Goal: Information Seeking & Learning: Learn about a topic

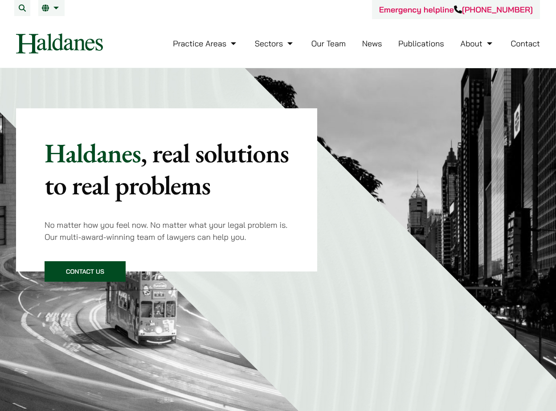
click at [331, 51] on li "Our Team" at bounding box center [328, 43] width 34 height 19
click at [331, 45] on link "Our Team" at bounding box center [328, 43] width 34 height 10
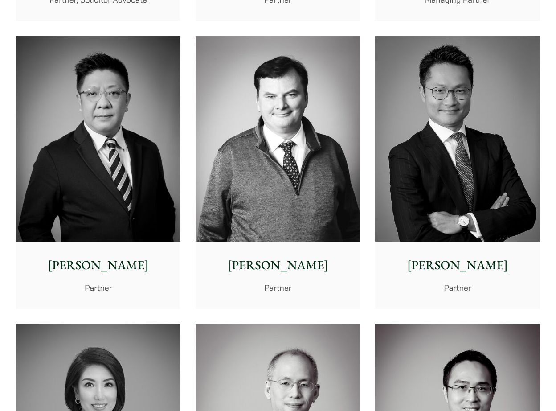
scroll to position [511, 0]
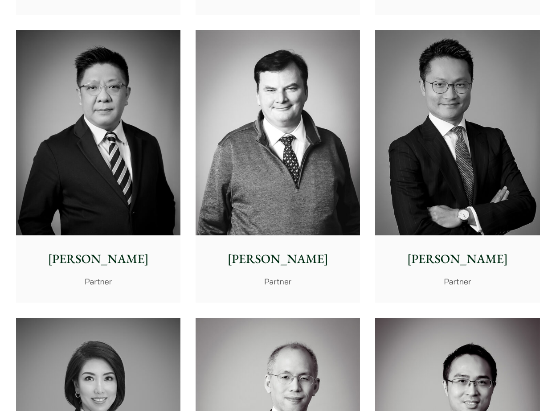
click at [454, 270] on div "Felix Ng Partner" at bounding box center [457, 268] width 164 height 66
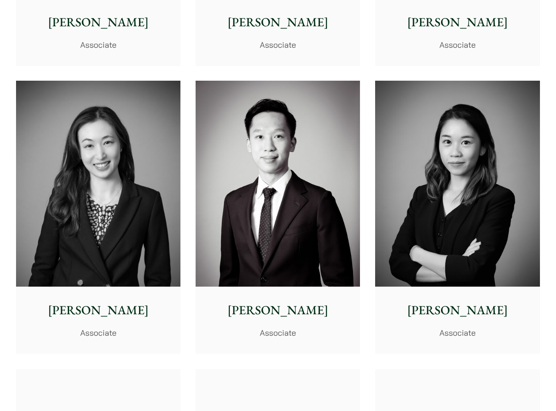
scroll to position [2875, 0]
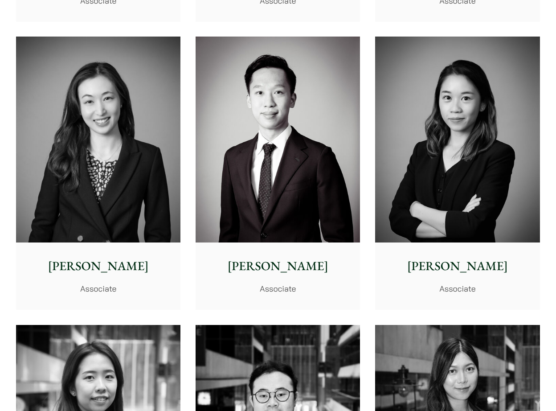
click at [430, 130] on img at bounding box center [457, 140] width 164 height 206
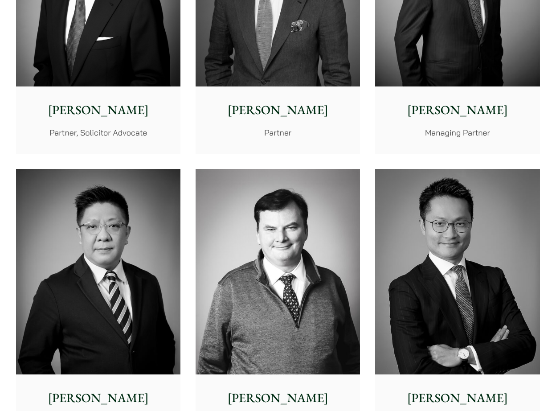
scroll to position [0, 0]
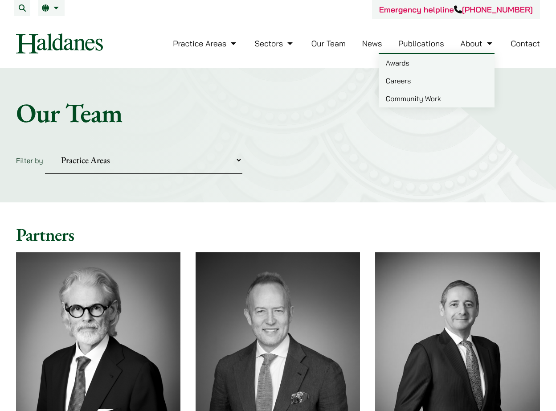
click at [62, 43] on img at bounding box center [59, 43] width 87 height 20
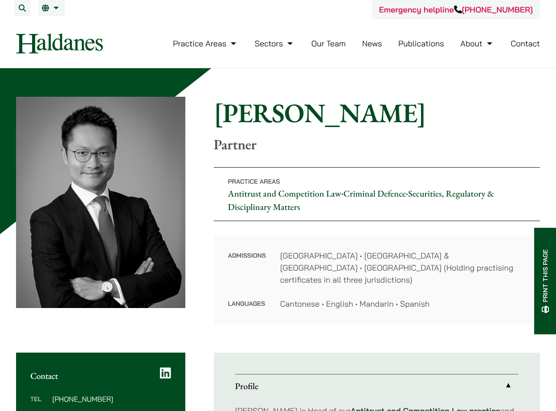
click at [253, 109] on h1 "[PERSON_NAME]" at bounding box center [377, 113] width 326 height 32
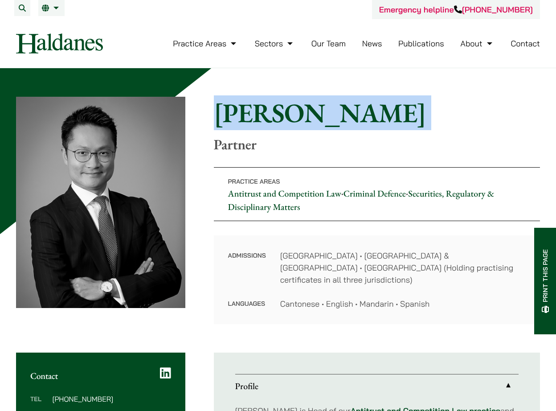
click at [253, 109] on h1 "[PERSON_NAME]" at bounding box center [377, 113] width 326 height 32
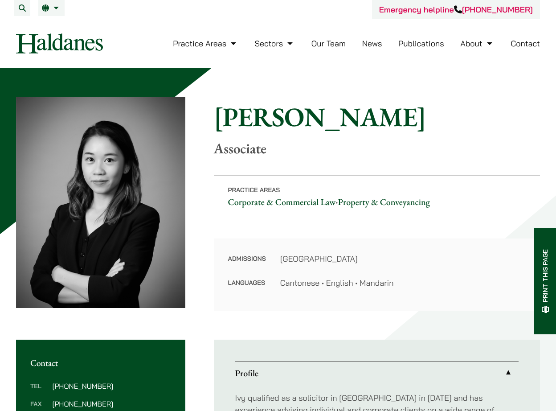
click at [230, 135] on div "Home » Lawyers » Ivy Ng Ivy Ng Associate" at bounding box center [377, 129] width 326 height 56
drag, startPoint x: 230, startPoint y: 135, endPoint x: 225, endPoint y: 116, distance: 19.3
click at [225, 116] on div "Home » Lawyers » Ivy Ng Ivy Ng Associate" at bounding box center [377, 129] width 326 height 56
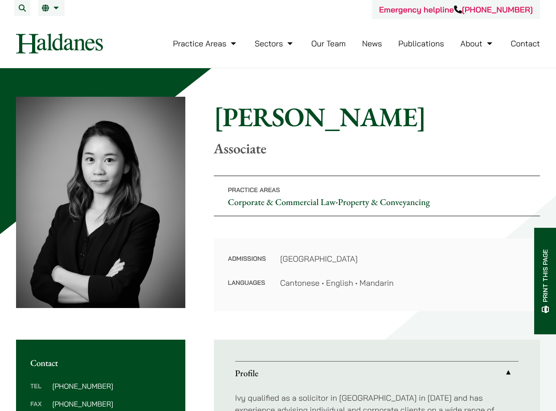
click at [394, 107] on h1 "Ivy Ng" at bounding box center [377, 117] width 326 height 32
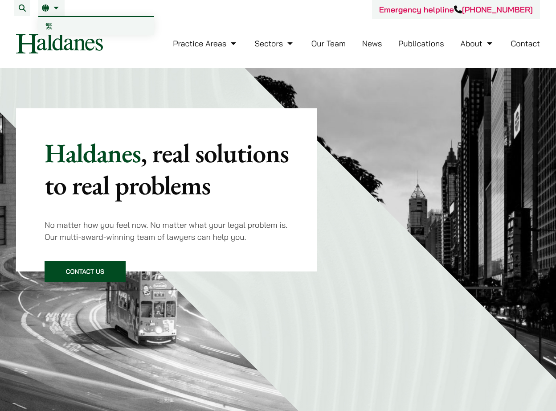
click at [51, 8] on link "EN" at bounding box center [51, 7] width 19 height 7
click at [55, 7] on link "EN" at bounding box center [51, 7] width 19 height 7
click at [58, 27] on link "繁" at bounding box center [96, 26] width 116 height 18
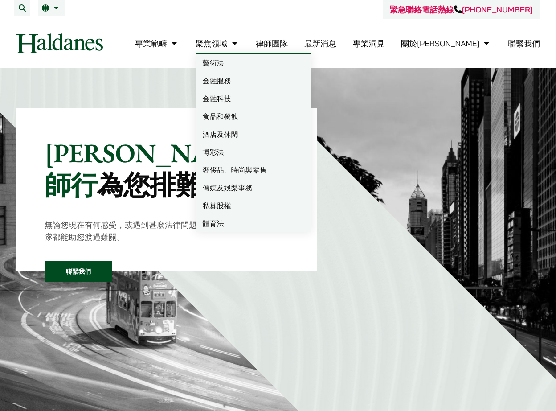
click at [288, 42] on link "律師團隊" at bounding box center [272, 43] width 32 height 10
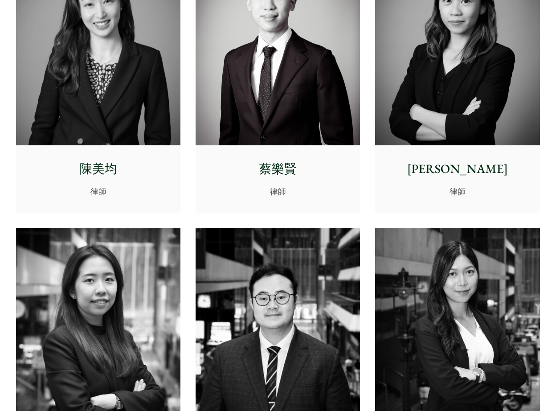
scroll to position [2908, 0]
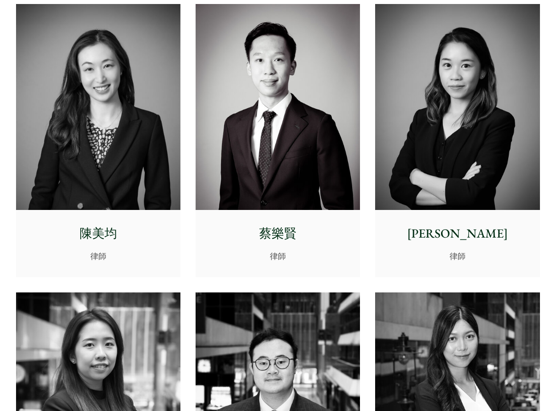
click at [462, 155] on img at bounding box center [457, 107] width 164 height 206
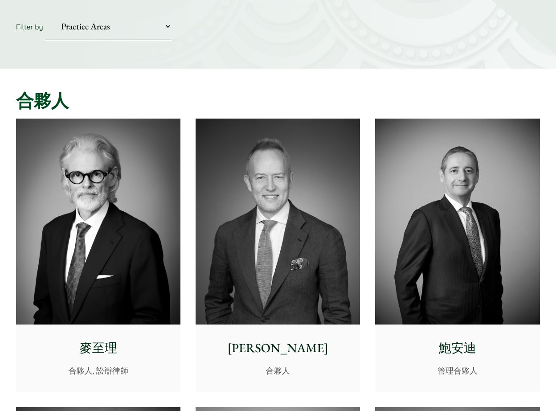
scroll to position [0, 0]
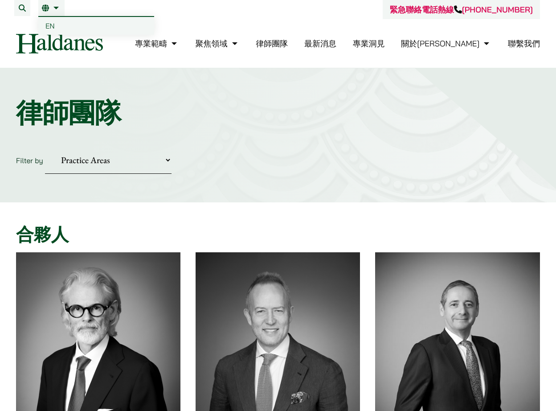
click at [61, 25] on nav "專業範疇 反壟斷和競爭法 民事訴訟及爭議解決 公司及商業業務 刑事辯護 欺詐、資產追踪和追討 知識產權 婚姻及家事法 傳媒、娛樂及體育事務 私人客戶 物業及物…" at bounding box center [278, 43] width 524 height 49
click at [55, 12] on li "繁 EN" at bounding box center [51, 8] width 26 height 16
click at [54, 25] on span "EN" at bounding box center [49, 25] width 9 height 9
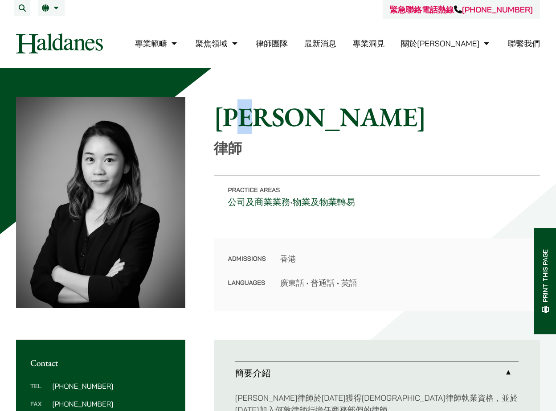
drag, startPoint x: 291, startPoint y: 117, endPoint x: 271, endPoint y: 117, distance: 19.6
click at [271, 117] on h1 "伍芷筠" at bounding box center [377, 117] width 326 height 32
drag, startPoint x: 273, startPoint y: 117, endPoint x: 295, endPoint y: 116, distance: 22.7
click at [296, 117] on h1 "伍芷筠" at bounding box center [377, 117] width 326 height 32
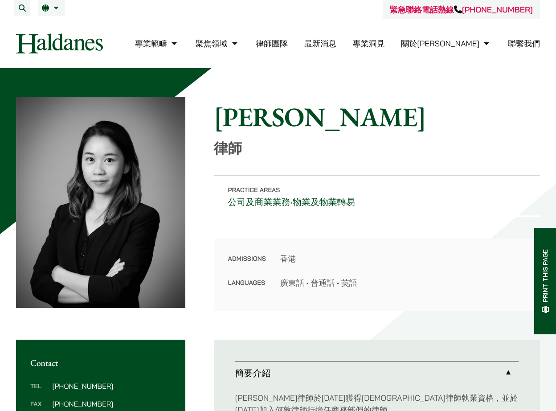
click at [280, 162] on div "Home » Lawyers » 伍芷筠 伍芷筠 律師 Practice Areas 公司及商業業務 • 物業及物業轉易 Admissions 香港 Lang…" at bounding box center [278, 204] width 524 height 214
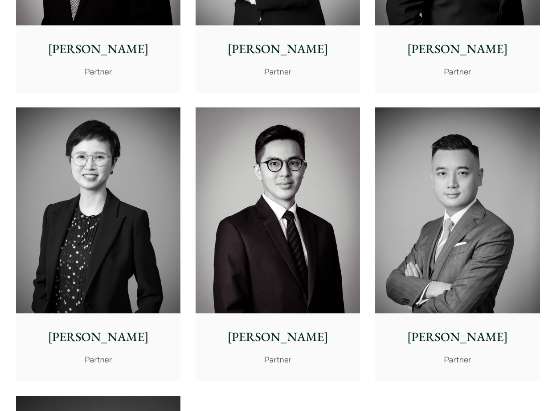
scroll to position [1589, 0]
